Goal: Task Accomplishment & Management: Manage account settings

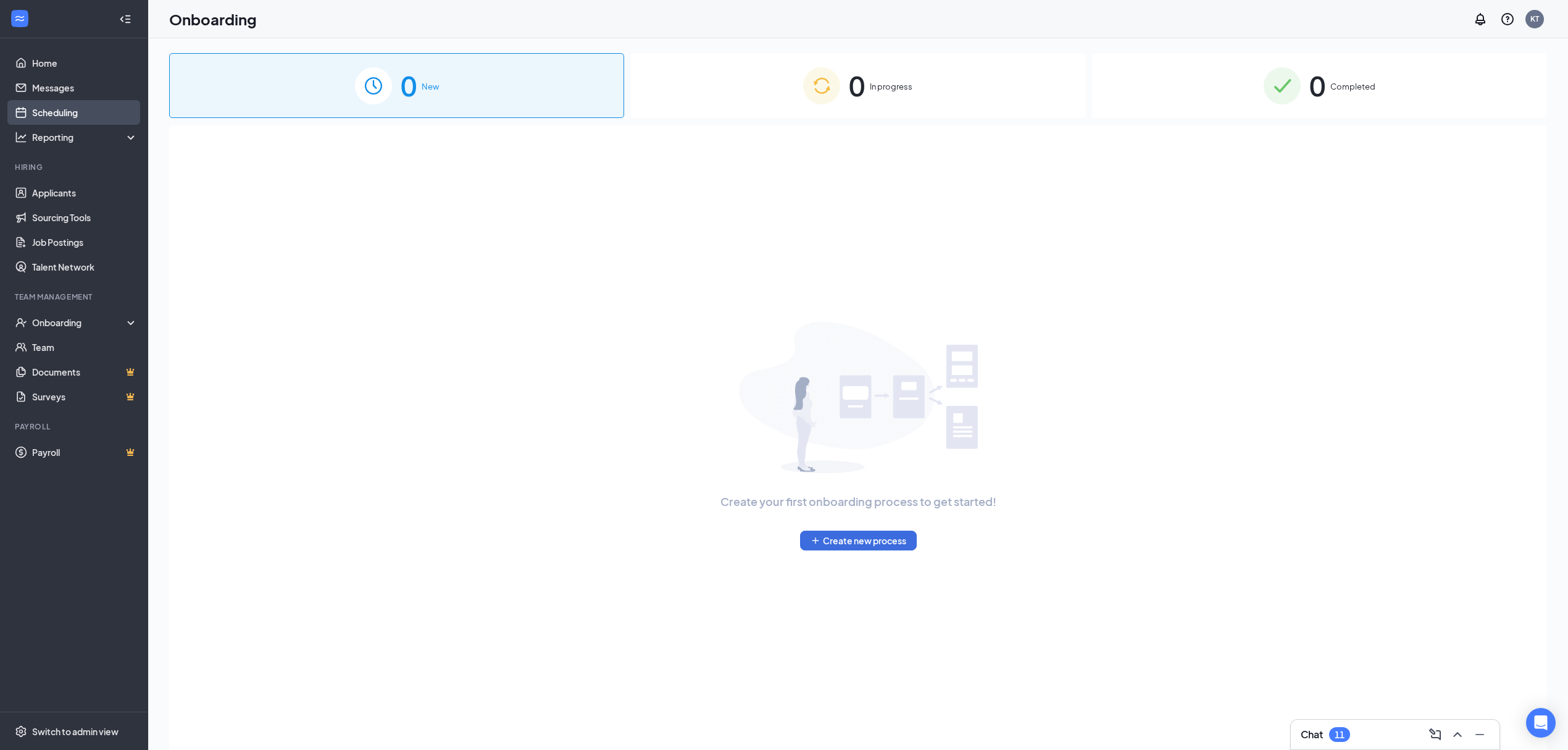
click at [68, 117] on link "Scheduling" at bounding box center [84, 112] width 106 height 25
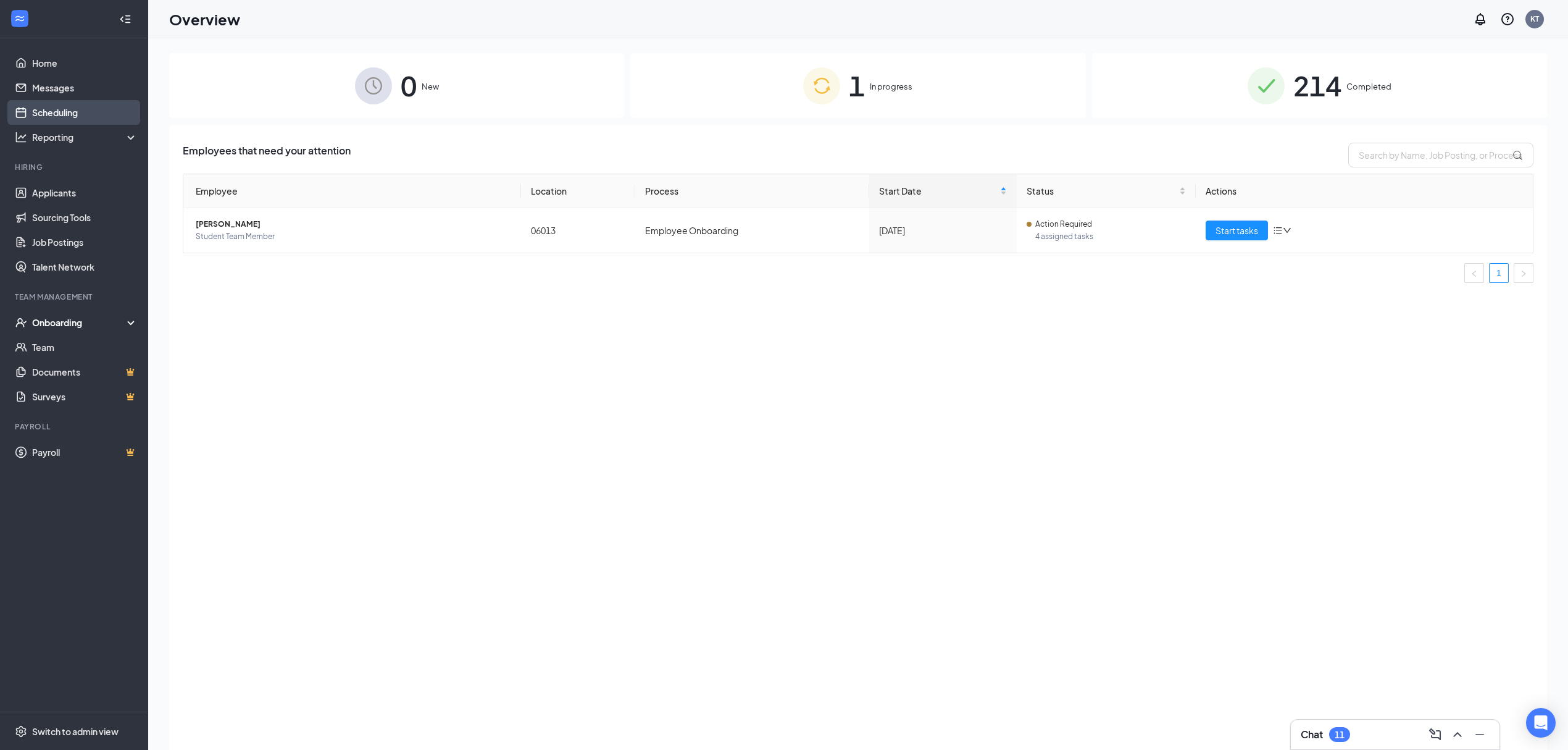
click at [60, 108] on link "Scheduling" at bounding box center [84, 112] width 106 height 25
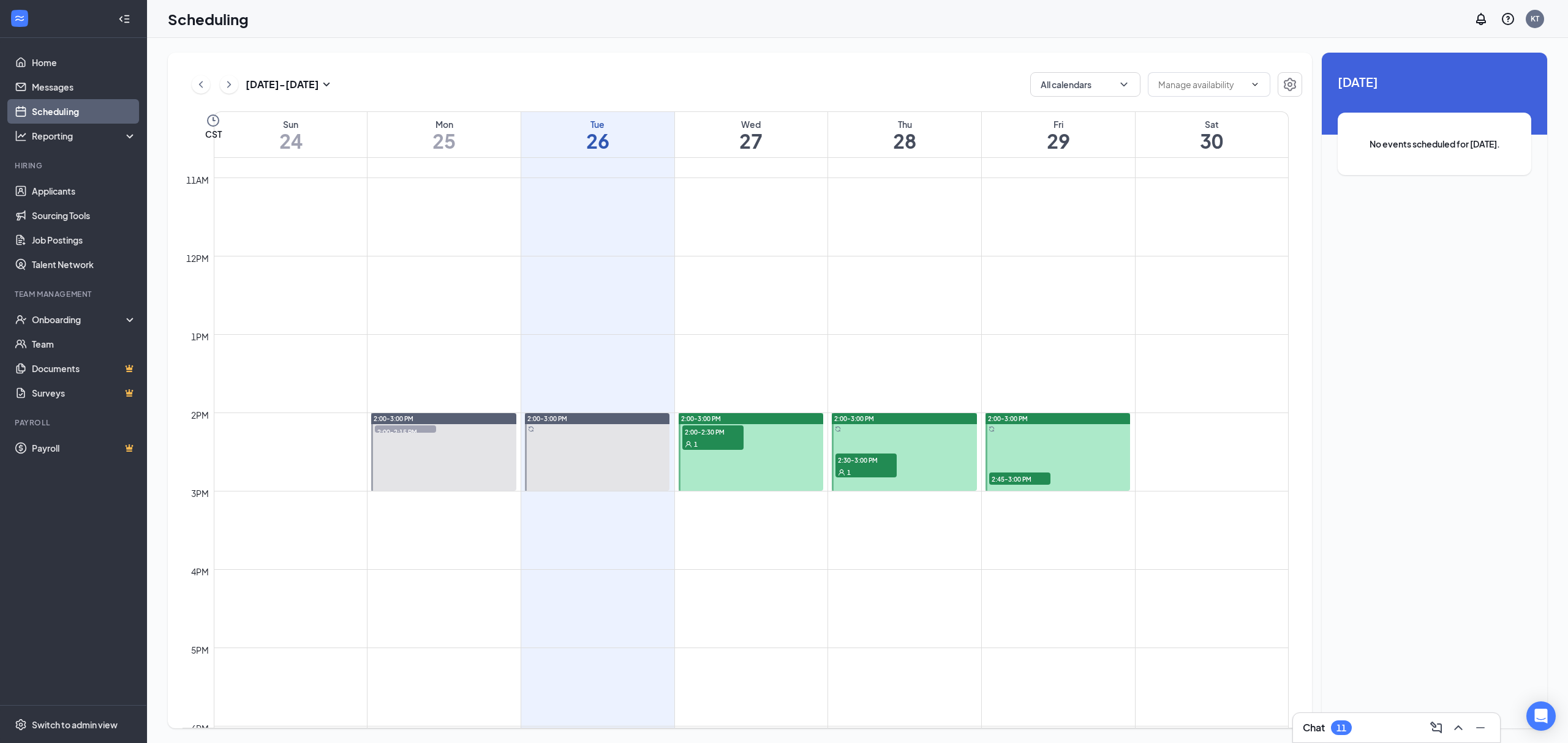
scroll to position [846, 0]
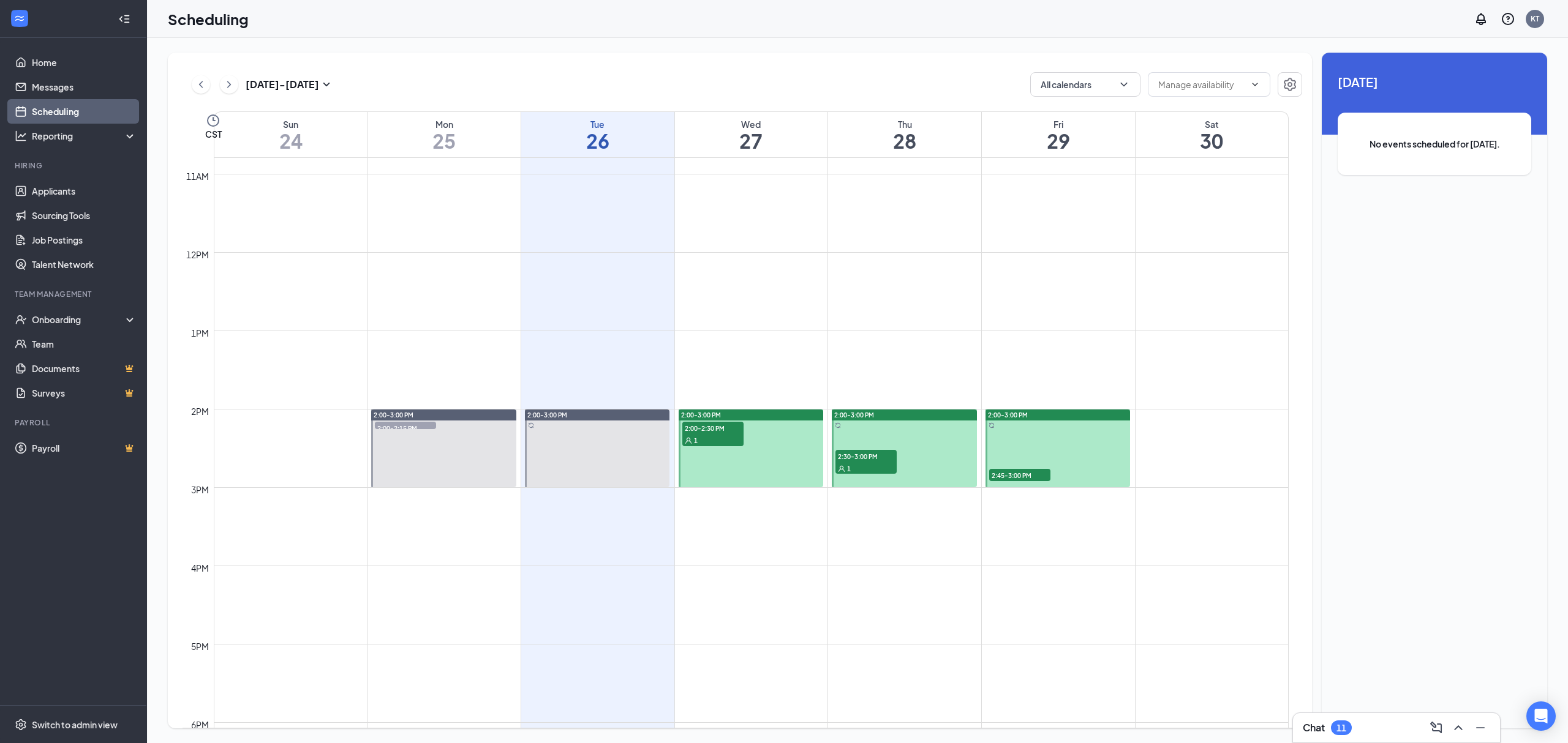
click at [706, 436] on div "1" at bounding box center [713, 440] width 61 height 12
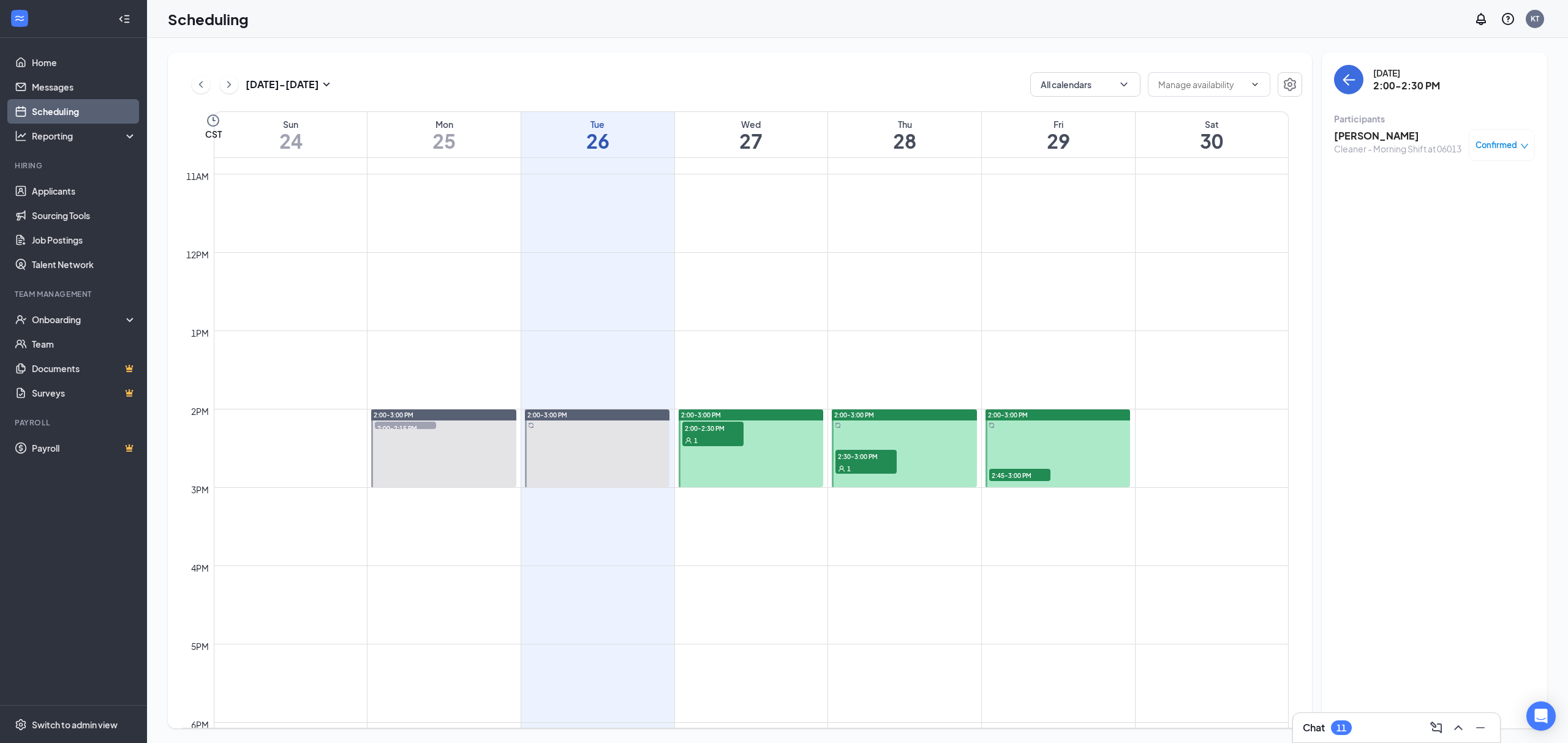
click at [1368, 132] on h3 "[PERSON_NAME]" at bounding box center [1397, 136] width 127 height 14
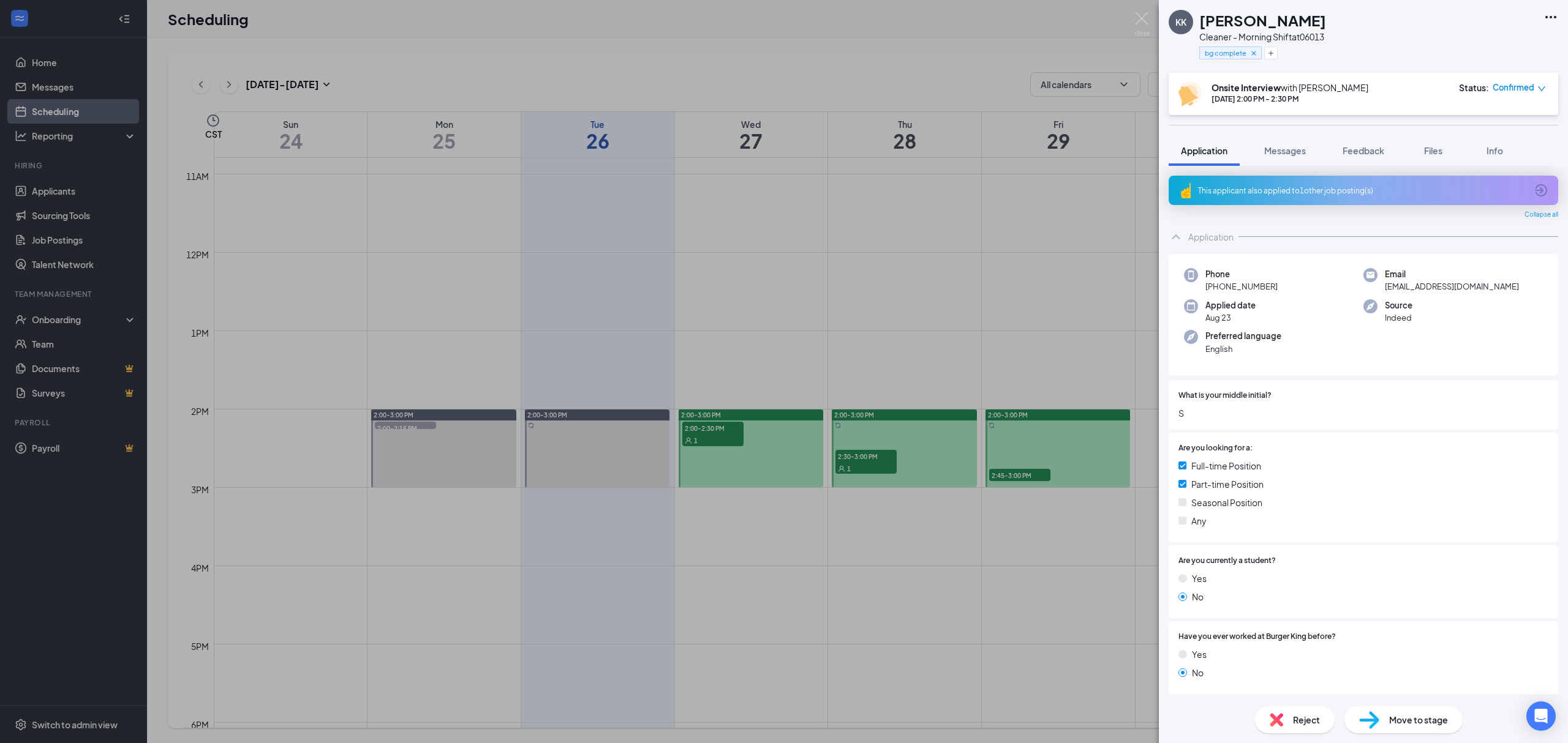
click at [1551, 15] on icon "Ellipses" at bounding box center [1550, 16] width 15 height 15
click at [1497, 47] on link "View full application" at bounding box center [1484, 45] width 132 height 12
click at [561, 251] on div "KK Kelly Knepper Cleaner - Morning Shift at 06013 bg complete Onsite Interview …" at bounding box center [784, 371] width 1568 height 743
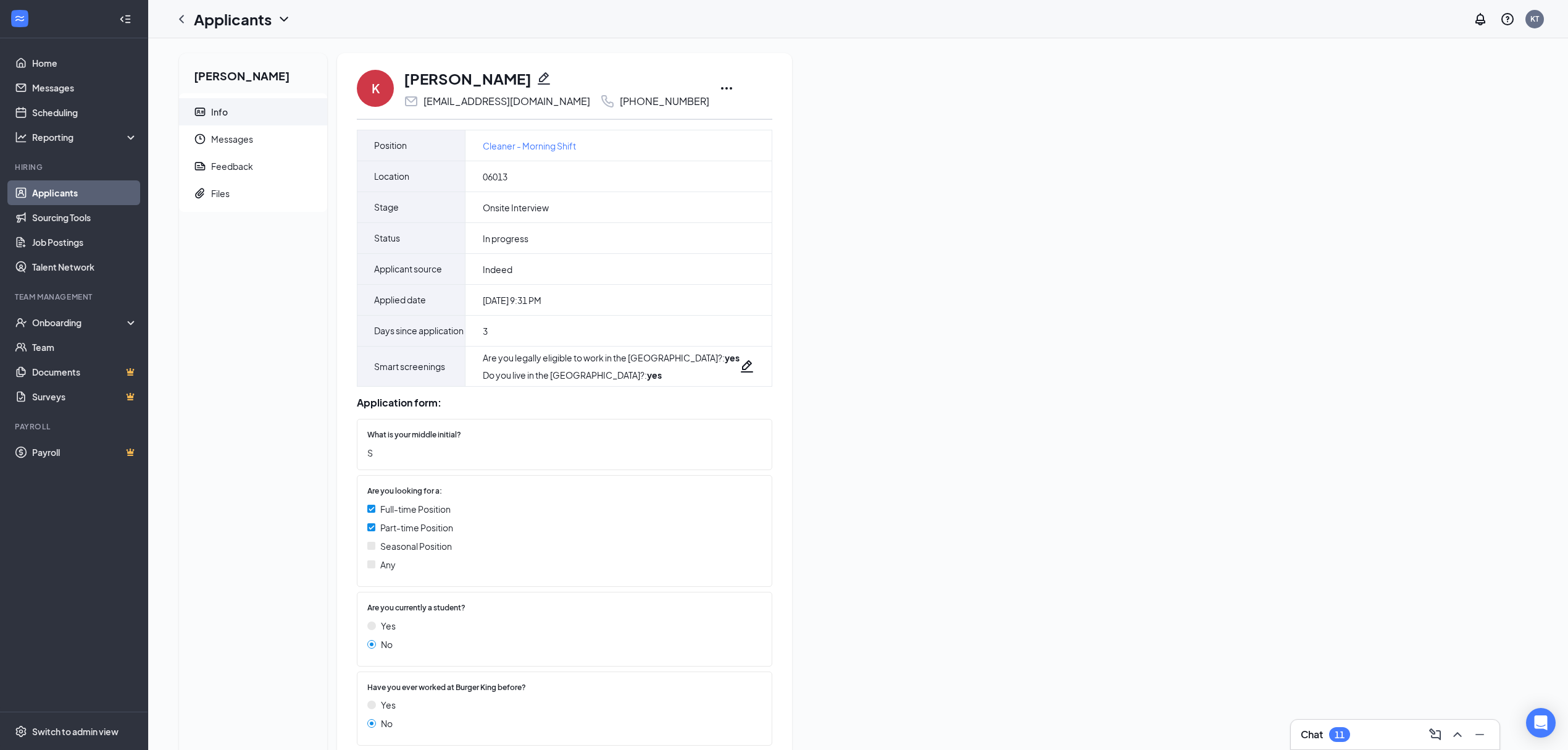
click at [719, 86] on icon "Ellipses" at bounding box center [726, 88] width 15 height 15
click at [721, 492] on p "Print applicant" at bounding box center [745, 490] width 106 height 12
